Goal: Transaction & Acquisition: Book appointment/travel/reservation

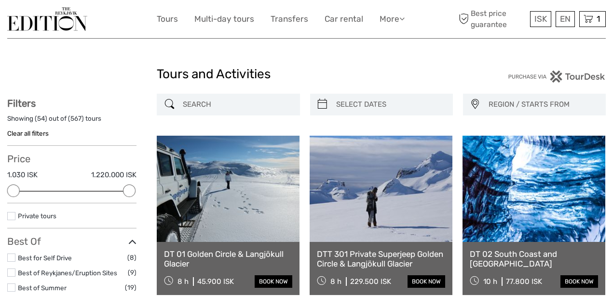
select select
click at [219, 104] on input "search" at bounding box center [237, 104] width 116 height 17
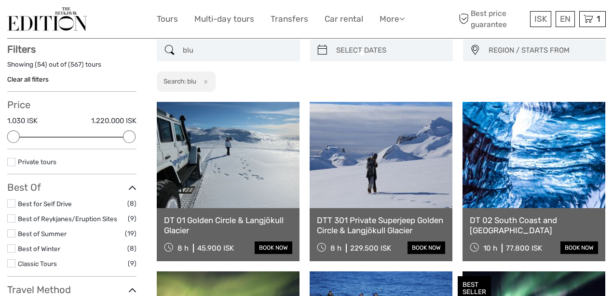
scroll to position [55, 0]
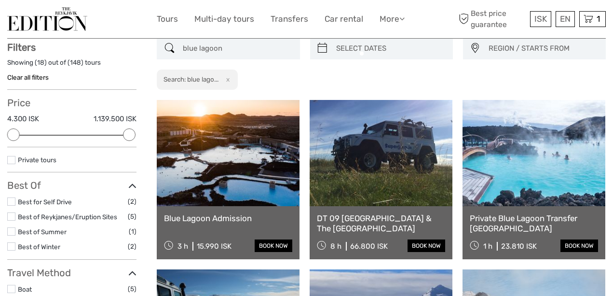
scroll to position [55, 0]
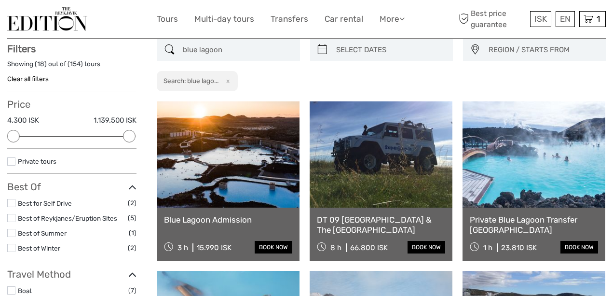
type input "blue lagoon"
click at [525, 162] on link at bounding box center [534, 154] width 143 height 106
click at [237, 191] on link at bounding box center [228, 154] width 143 height 106
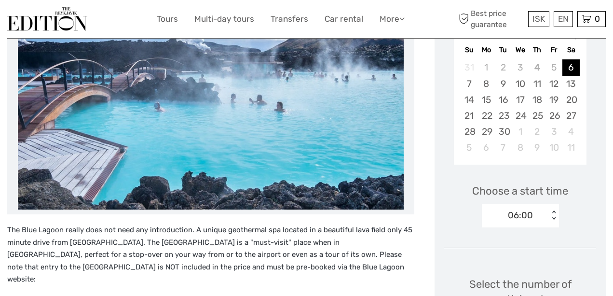
scroll to position [196, 0]
